Goal: Use online tool/utility: Utilize a website feature to perform a specific function

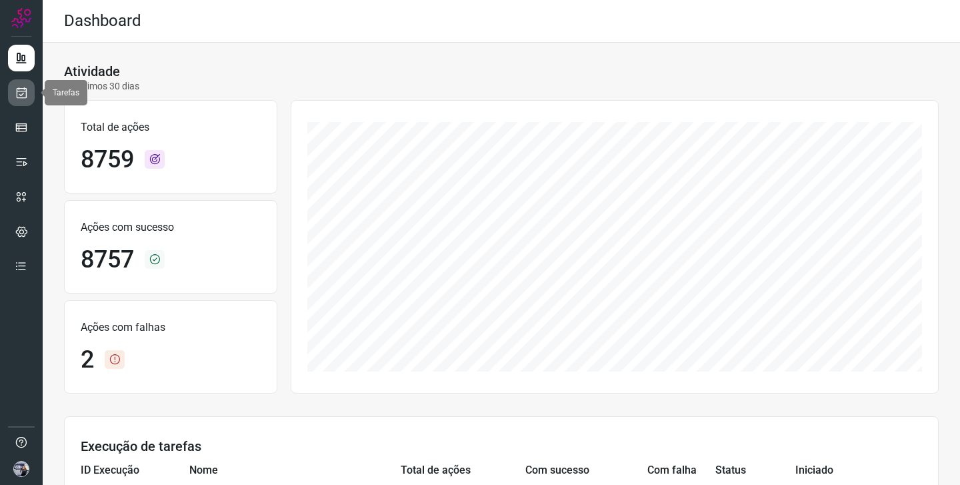
click at [29, 101] on link at bounding box center [21, 92] width 27 height 27
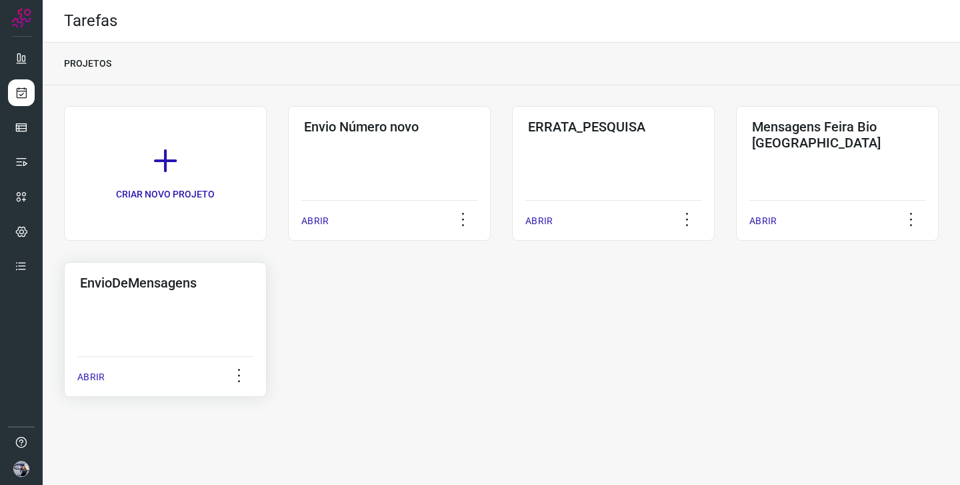
click at [197, 315] on div "EnvioDeMensagens ABRIR" at bounding box center [165, 329] width 203 height 135
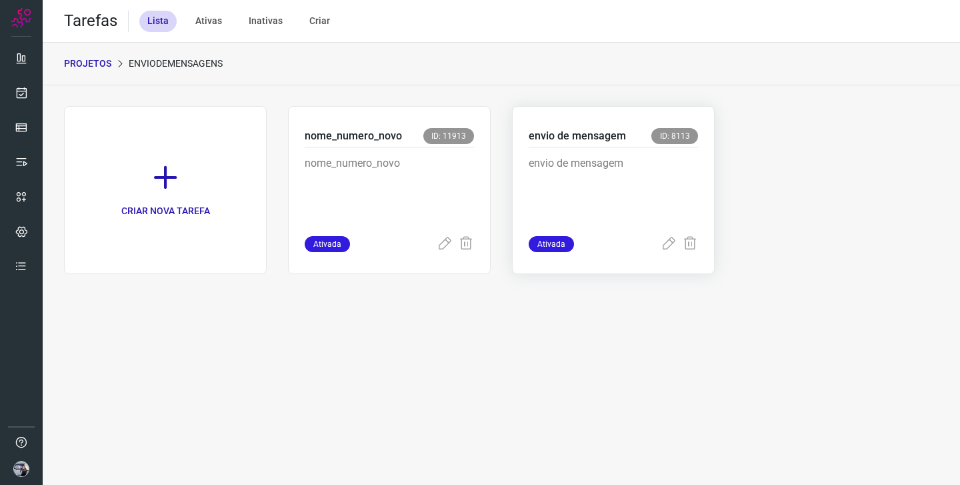
click at [583, 185] on p "envio de mensagem" at bounding box center [613, 188] width 169 height 67
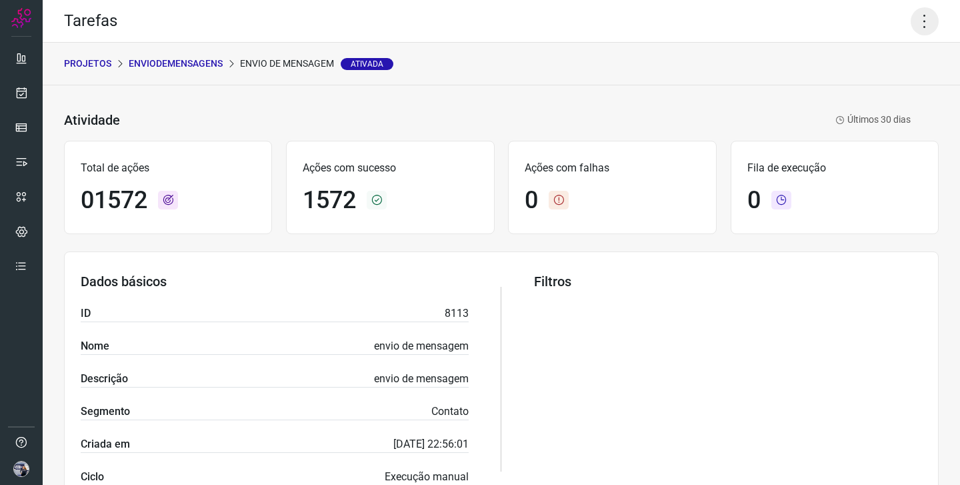
click at [924, 24] on icon at bounding box center [925, 21] width 28 height 28
click at [890, 83] on li "Executar" at bounding box center [877, 87] width 121 height 21
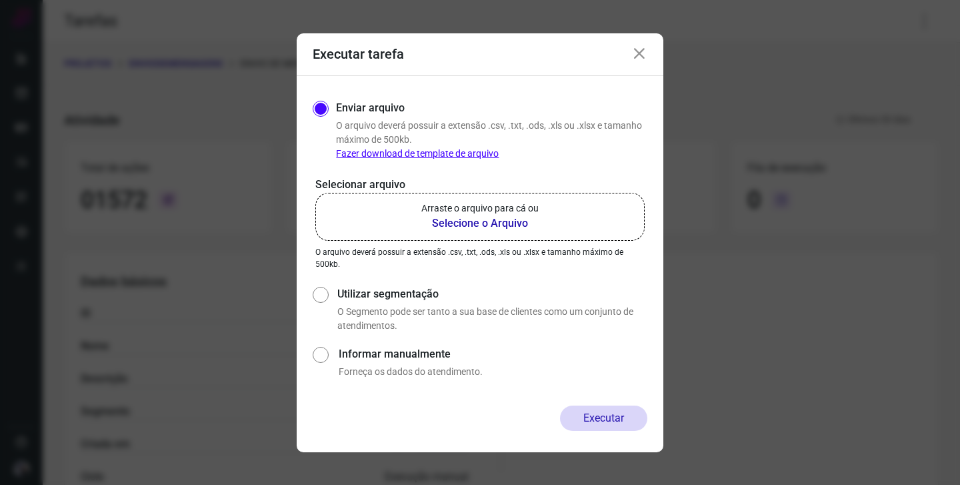
click at [389, 217] on label "Arraste o arquivo para cá ou Selecione o Arquivo" at bounding box center [479, 217] width 329 height 48
click at [0, 0] on input "Arraste o arquivo para cá ou Selecione o Arquivo" at bounding box center [0, 0] width 0 height 0
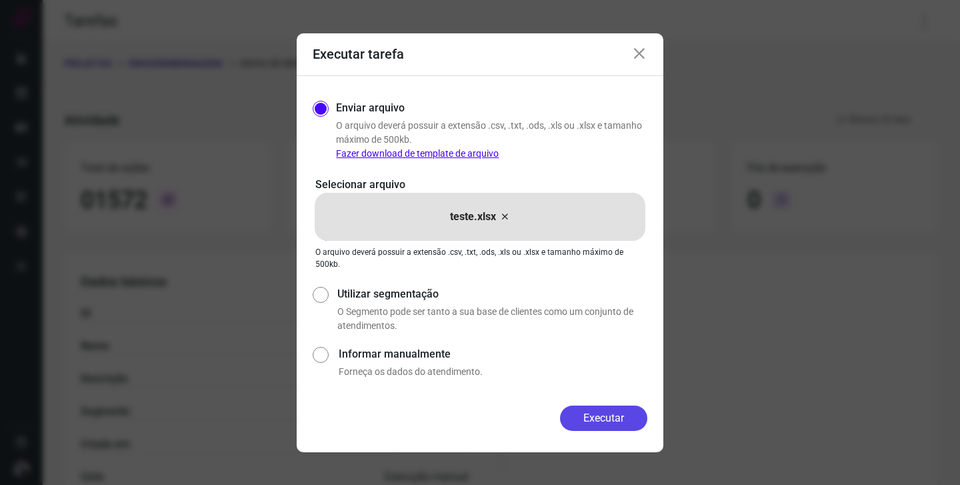
click at [610, 410] on button "Executar" at bounding box center [603, 418] width 87 height 25
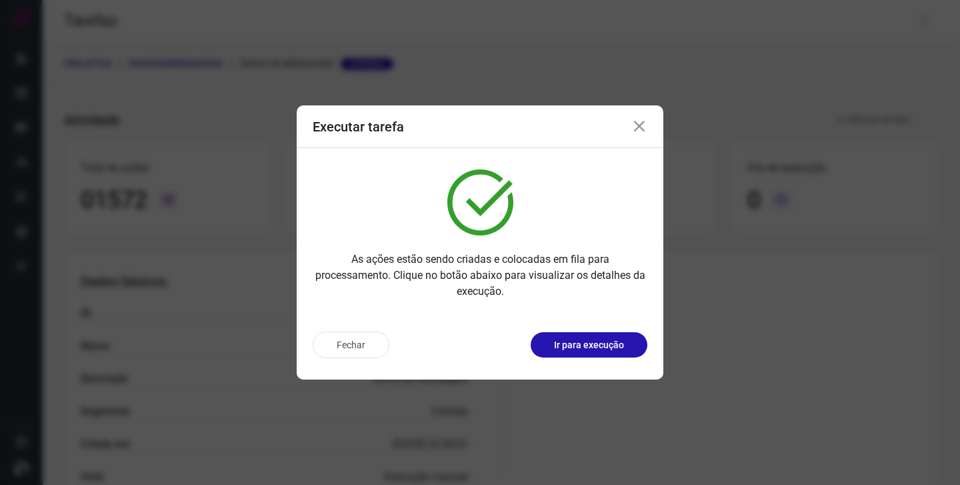
click at [640, 125] on icon at bounding box center [640, 127] width 16 height 16
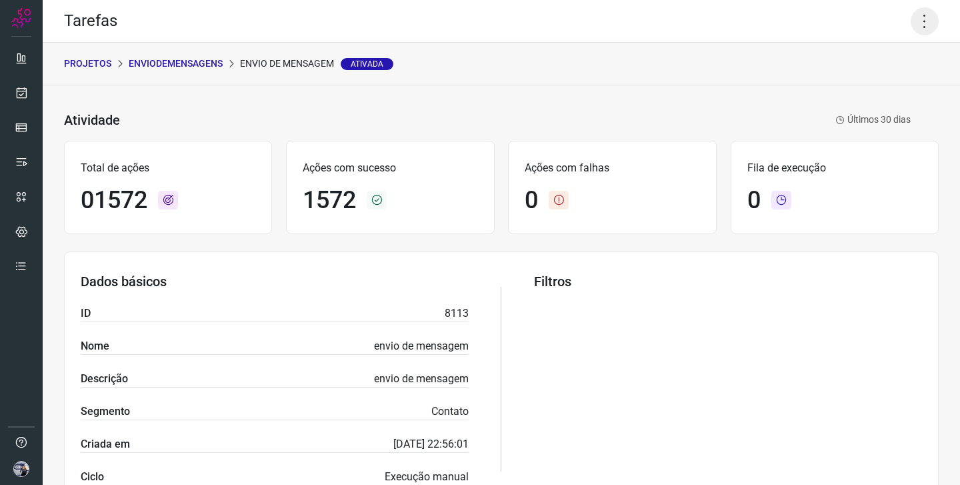
click at [925, 23] on icon at bounding box center [925, 21] width 28 height 28
click at [866, 89] on li "Executar" at bounding box center [877, 87] width 121 height 21
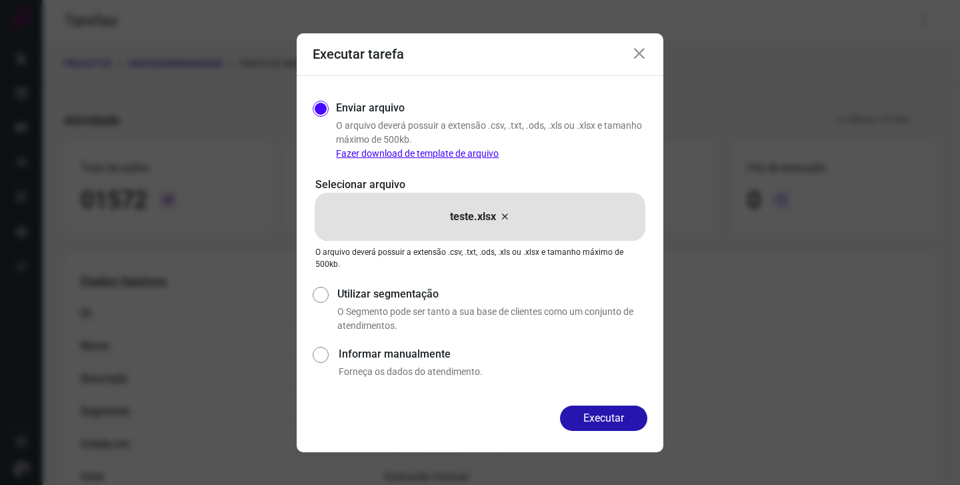
click at [504, 214] on icon at bounding box center [505, 217] width 11 height 16
click at [0, 0] on input "teste.xlsx" at bounding box center [0, 0] width 0 height 0
click at [615, 426] on button "Executar" at bounding box center [603, 418] width 87 height 25
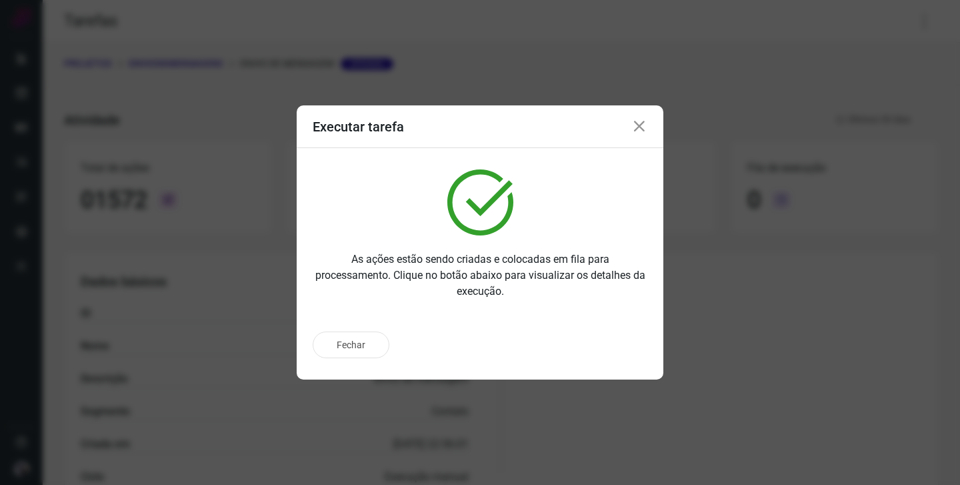
click at [644, 131] on icon at bounding box center [640, 127] width 16 height 16
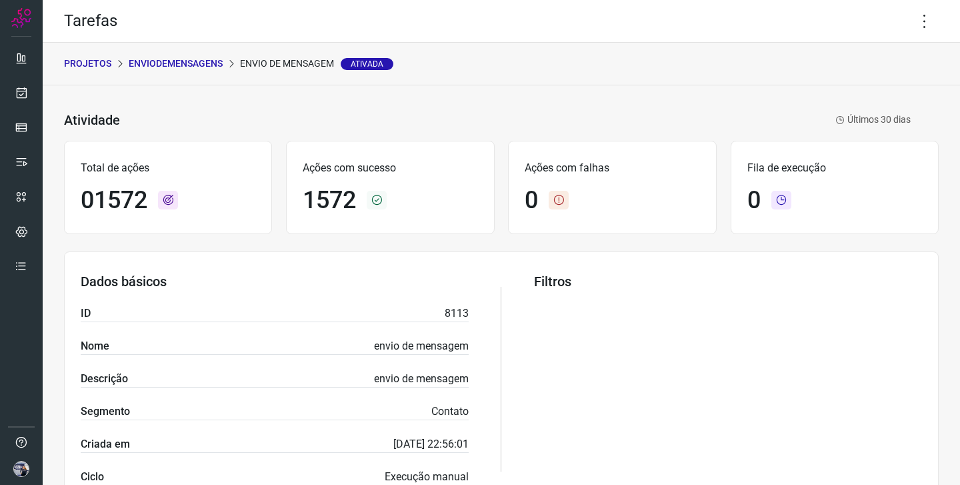
click at [644, 131] on div "Atividade envio de mensagem Ativada Últimos 30 [PERSON_NAME]" at bounding box center [501, 120] width 875 height 28
click at [14, 94] on link at bounding box center [21, 92] width 27 height 27
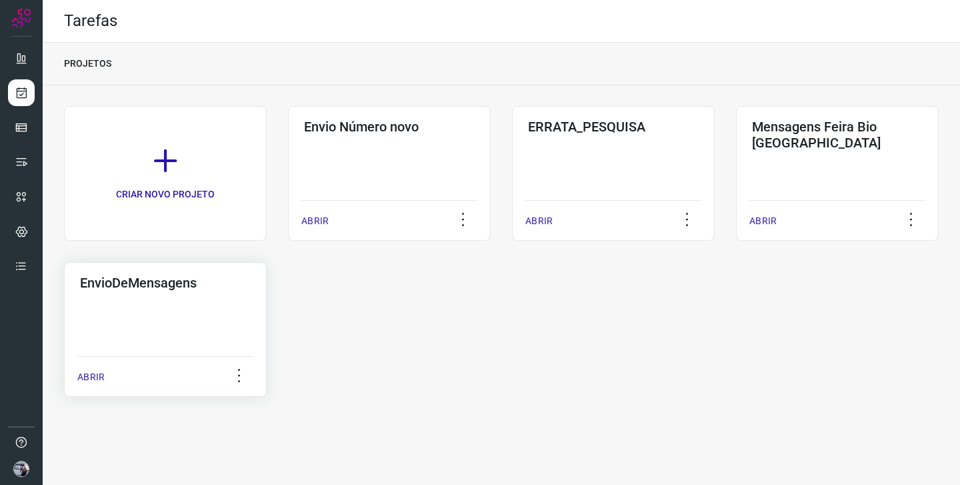
click at [205, 305] on div "EnvioDeMensagens ABRIR" at bounding box center [165, 329] width 203 height 135
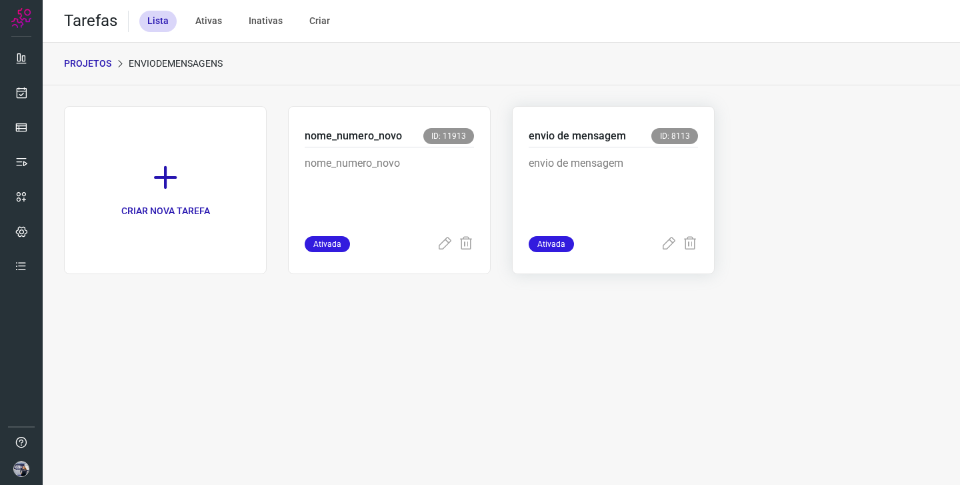
click at [587, 138] on p "envio de mensagem" at bounding box center [577, 136] width 97 height 16
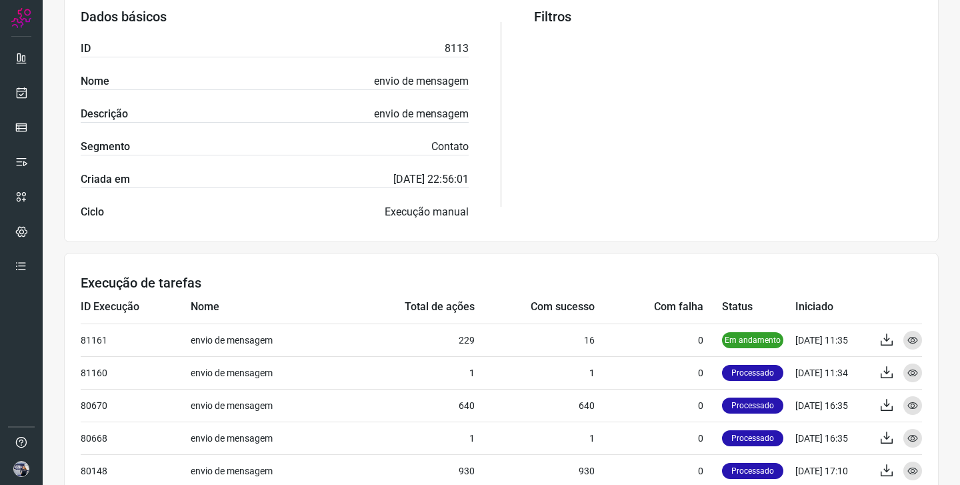
scroll to position [265, 0]
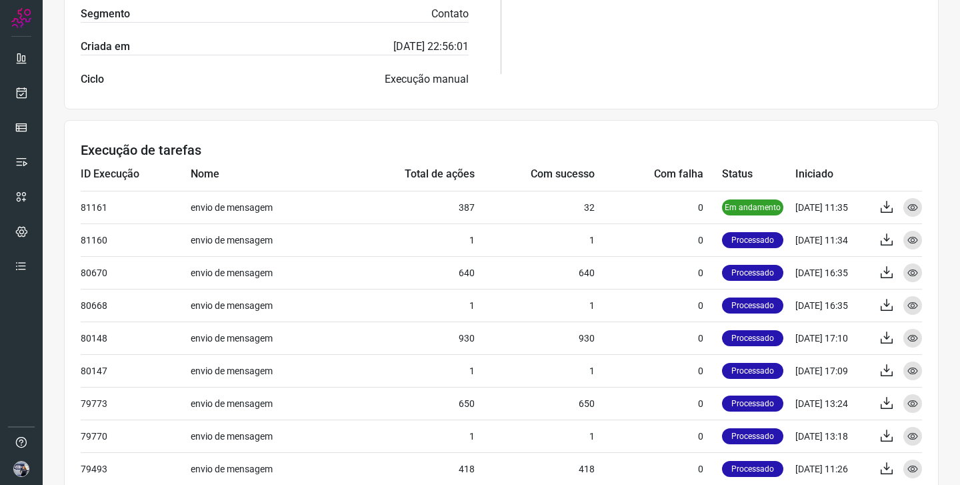
scroll to position [392, 0]
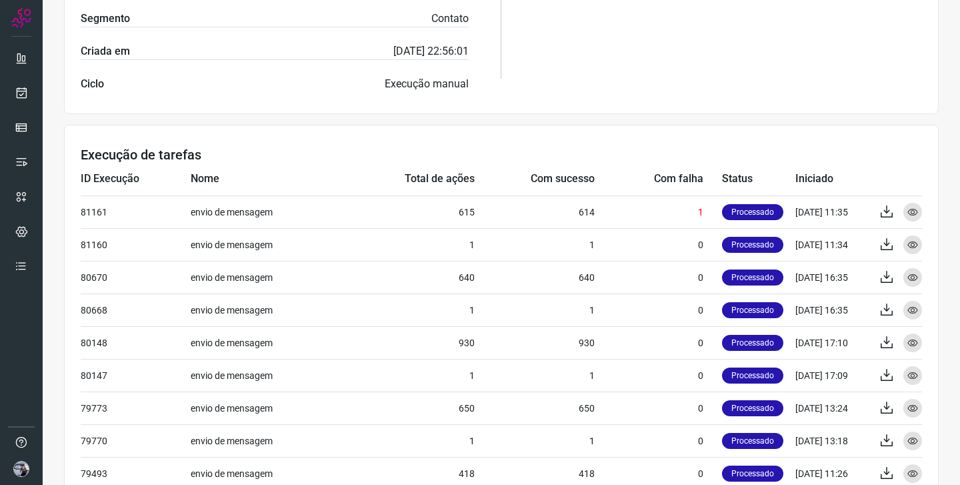
scroll to position [425, 0]
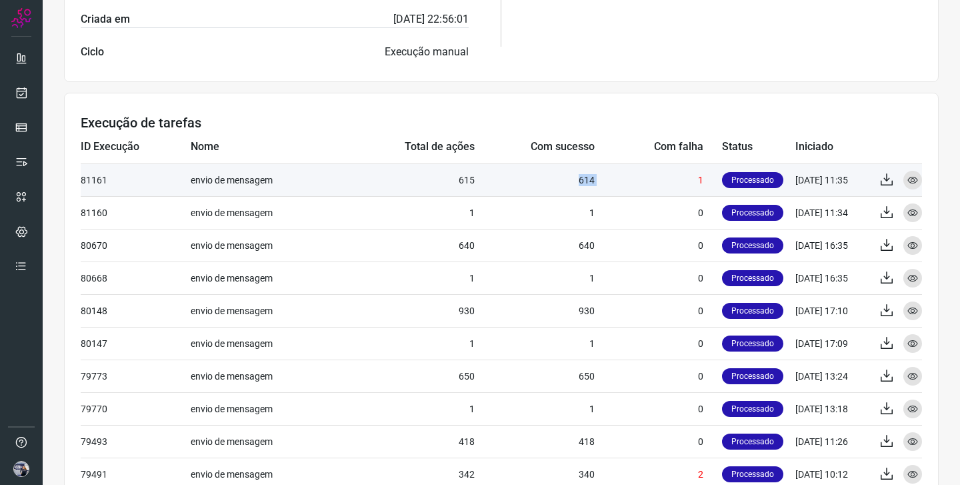
drag, startPoint x: 598, startPoint y: 183, endPoint x: 576, endPoint y: 183, distance: 21.4
click at [576, 196] on tr "81161 envio de mensagem 615 614 1 Processado [DATE] 11:35 Exportar Visualizar" at bounding box center [502, 212] width 842 height 33
copy td "614"
